Goal: Information Seeking & Learning: Learn about a topic

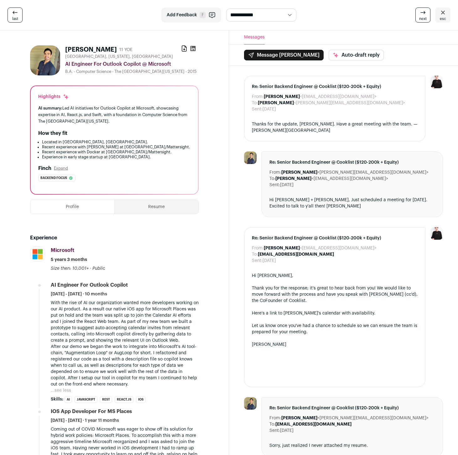
click at [194, 48] on icon at bounding box center [193, 48] width 6 height 6
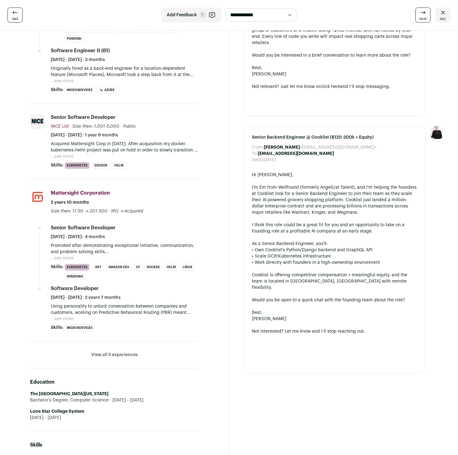
scroll to position [655, 0]
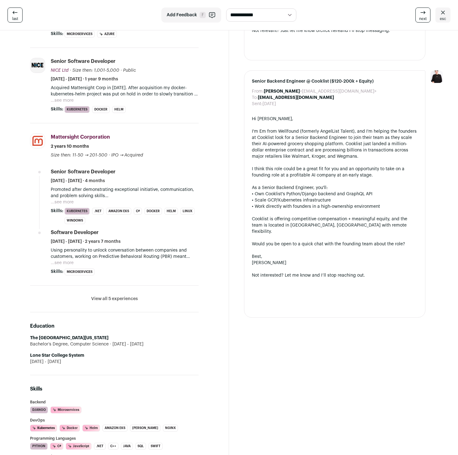
click at [33, 203] on li "Mattersight Corporation [DOMAIN_NAME] Add to company list Public / Private Publ…" at bounding box center [114, 204] width 168 height 163
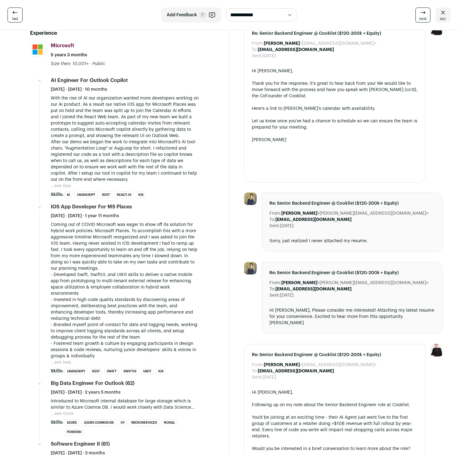
scroll to position [138, 0]
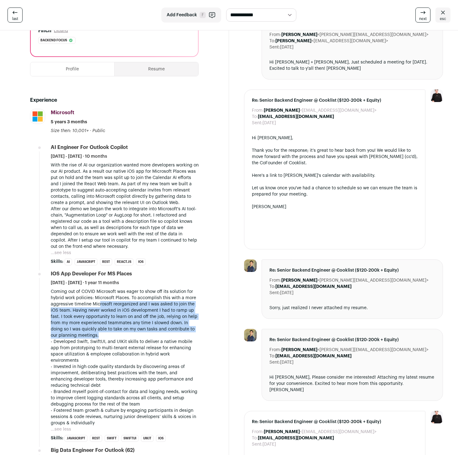
drag, startPoint x: 106, startPoint y: 314, endPoint x: 137, endPoint y: 344, distance: 42.5
click at [137, 344] on div "Coming out of COVID Microsoft was eager to show off its solution for hybrid wor…" at bounding box center [125, 358] width 148 height 138
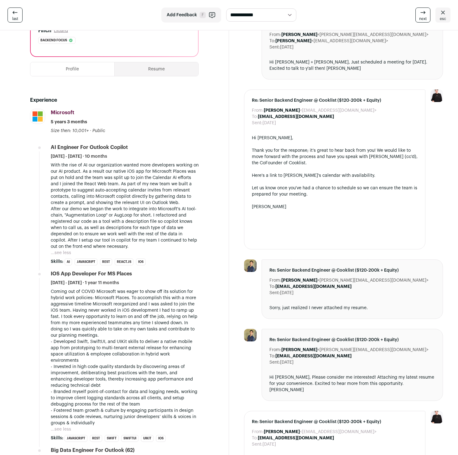
click at [139, 364] on p "- Invested in high code quality standards by discovering areas of improvement, …" at bounding box center [125, 376] width 148 height 25
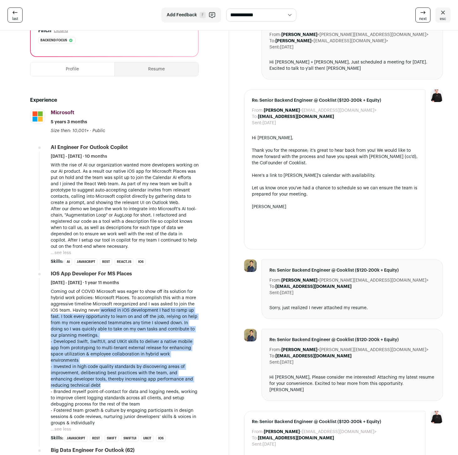
drag, startPoint x: 106, startPoint y: 314, endPoint x: 98, endPoint y: 308, distance: 9.5
click at [98, 308] on div "Coming out of COVID Microsoft was eager to show off its solution for hybrid wor…" at bounding box center [125, 358] width 148 height 138
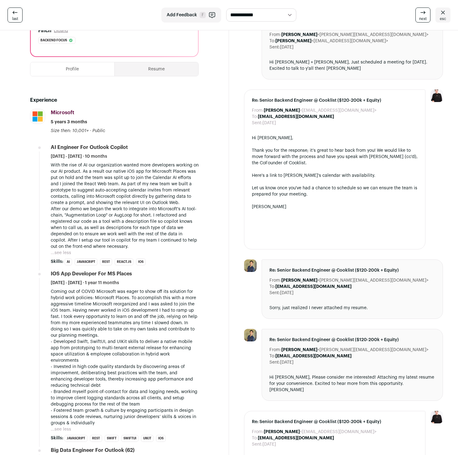
click at [97, 305] on p "Coming out of COVID Microsoft was eager to show off its solution for hybrid wor…" at bounding box center [125, 314] width 148 height 50
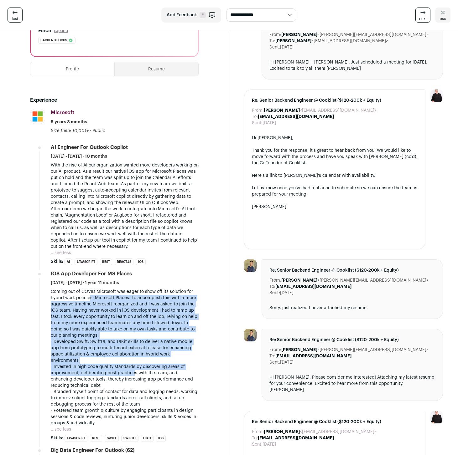
drag, startPoint x: 91, startPoint y: 298, endPoint x: 133, endPoint y: 369, distance: 82.2
click at [133, 369] on div "Coming out of COVID Microsoft was eager to show off its solution for hybrid wor…" at bounding box center [125, 358] width 148 height 138
click at [134, 365] on p "- Invested in high code quality standards by discovering areas of improvement, …" at bounding box center [125, 376] width 148 height 25
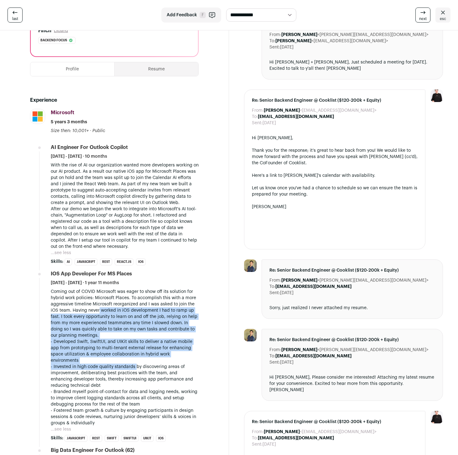
drag, startPoint x: 135, startPoint y: 361, endPoint x: 99, endPoint y: 311, distance: 61.3
click at [99, 311] on div "Coming out of COVID Microsoft was eager to show off its solution for hybrid wor…" at bounding box center [125, 358] width 148 height 138
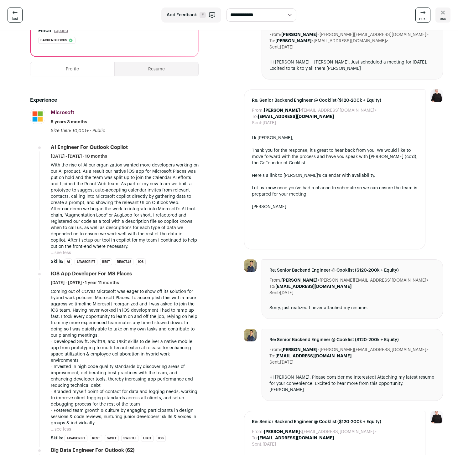
click at [97, 307] on p "Coming out of COVID Microsoft was eager to show off its solution for hybrid wor…" at bounding box center [125, 314] width 148 height 50
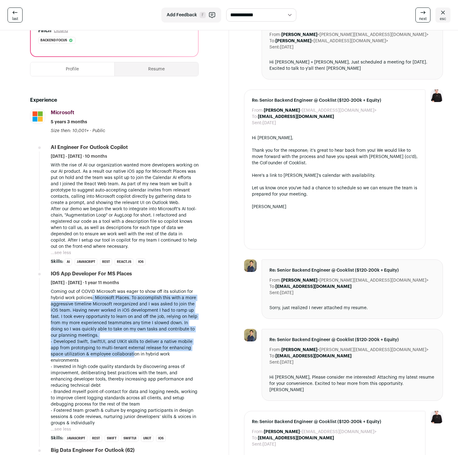
drag, startPoint x: 92, startPoint y: 301, endPoint x: 120, endPoint y: 356, distance: 61.8
click at [120, 356] on div "Coming out of COVID Microsoft was eager to show off its solution for hybrid wor…" at bounding box center [125, 358] width 148 height 138
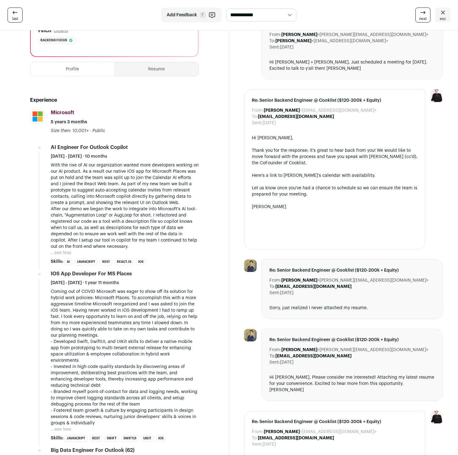
drag, startPoint x: 120, startPoint y: 356, endPoint x: 133, endPoint y: 361, distance: 14.2
click at [122, 357] on p "- Developed Swift, SwiftUI, and UIKit skills to deliver a native mobile app fro…" at bounding box center [125, 351] width 148 height 25
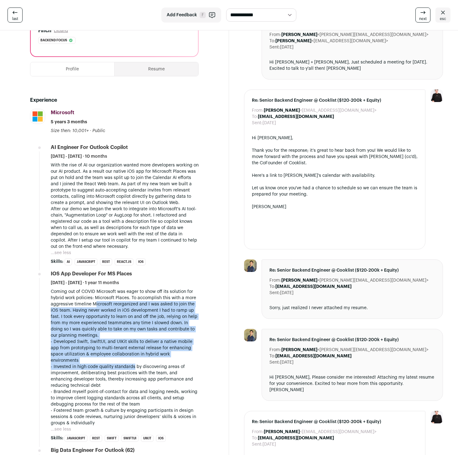
drag, startPoint x: 133, startPoint y: 361, endPoint x: 95, endPoint y: 305, distance: 68.3
click at [95, 305] on div "Coming out of COVID Microsoft was eager to show off its solution for hybrid wor…" at bounding box center [125, 358] width 148 height 138
click at [95, 305] on p "Coming out of COVID Microsoft was eager to show off its solution for hybrid wor…" at bounding box center [125, 314] width 148 height 50
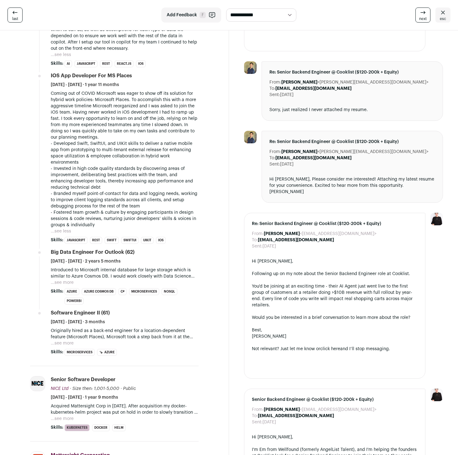
scroll to position [132, 0]
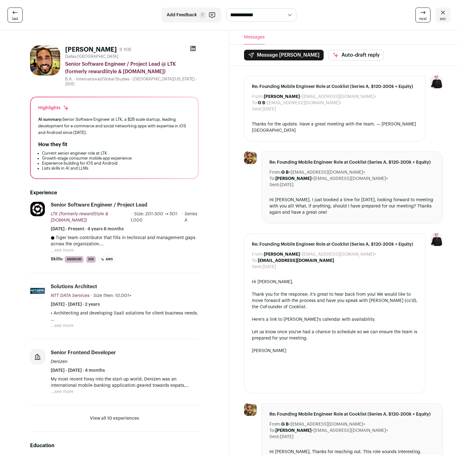
click at [192, 48] on icon at bounding box center [193, 48] width 6 height 6
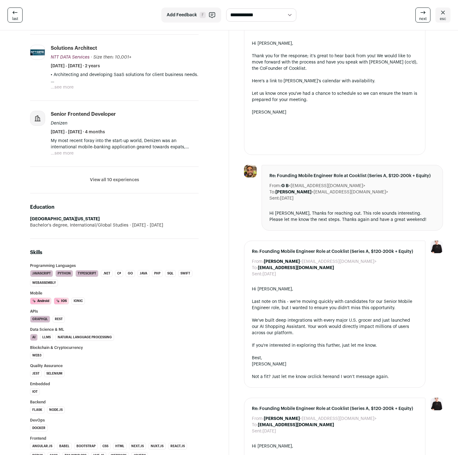
scroll to position [244, 0]
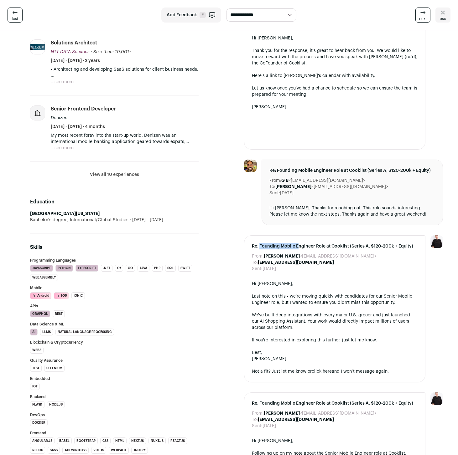
drag, startPoint x: 260, startPoint y: 240, endPoint x: 299, endPoint y: 237, distance: 39.2
click at [299, 243] on span "Re: Founding Mobile Engineer Role at Cooklist (Series A, $120-200k + Equity)" at bounding box center [335, 246] width 166 height 6
click at [300, 243] on span "Re: Founding Mobile Engineer Role at Cooklist (Series A, $120-200k + Equity)" at bounding box center [335, 246] width 166 height 6
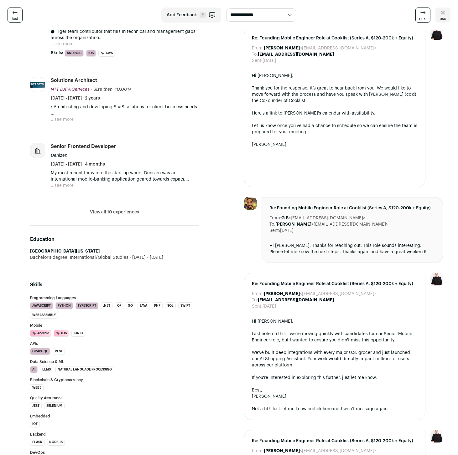
scroll to position [0, 0]
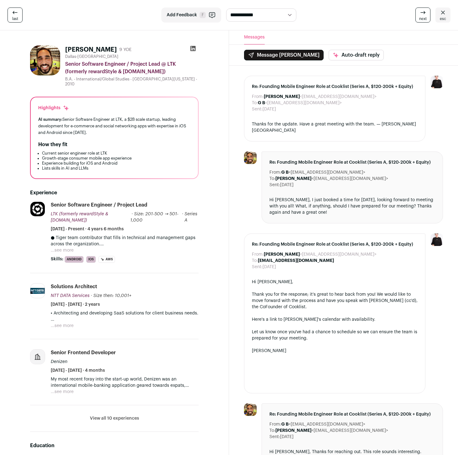
click at [69, 247] on button "...see more" at bounding box center [62, 250] width 23 height 6
